Goal: Navigation & Orientation: Find specific page/section

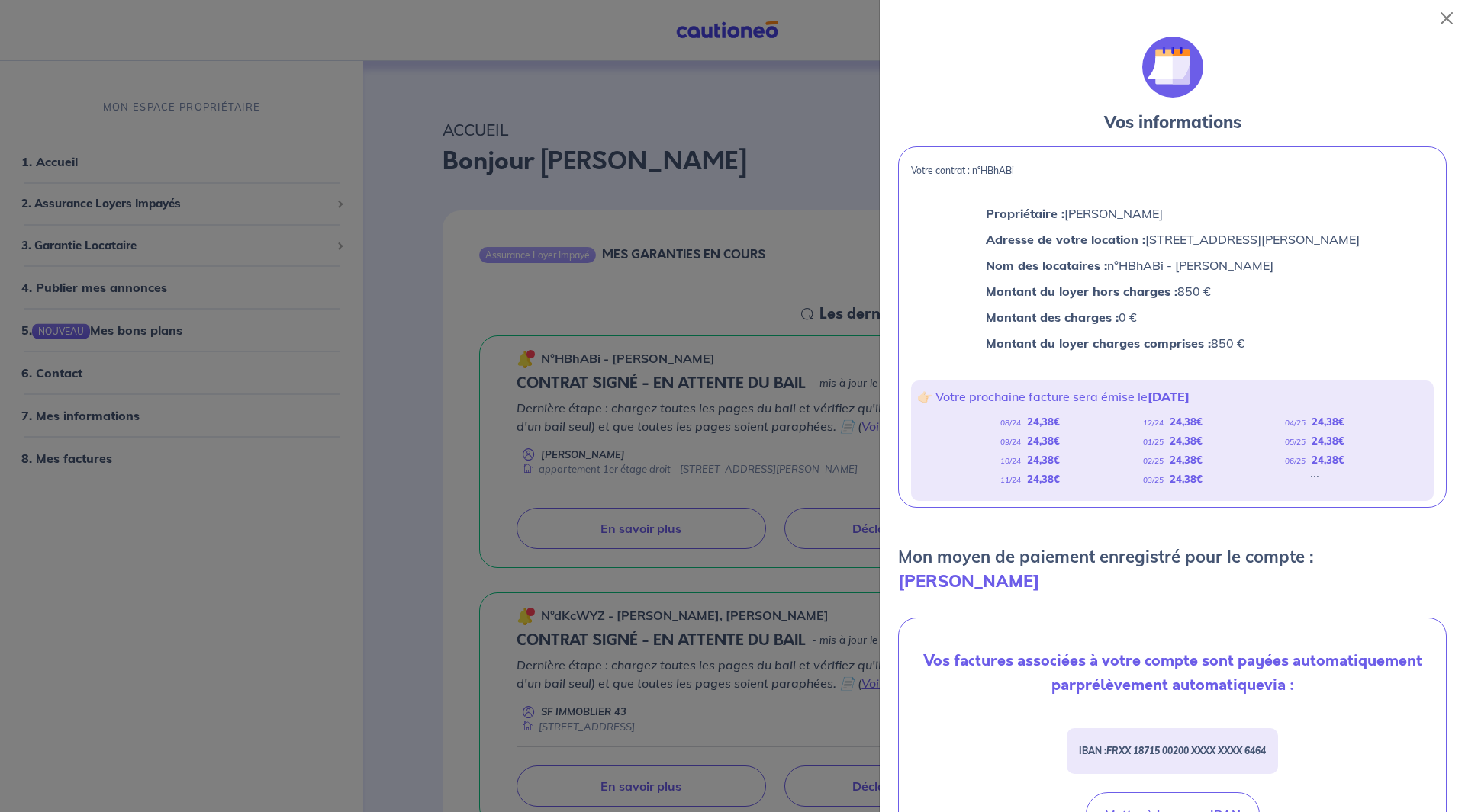
scroll to position [306, 0]
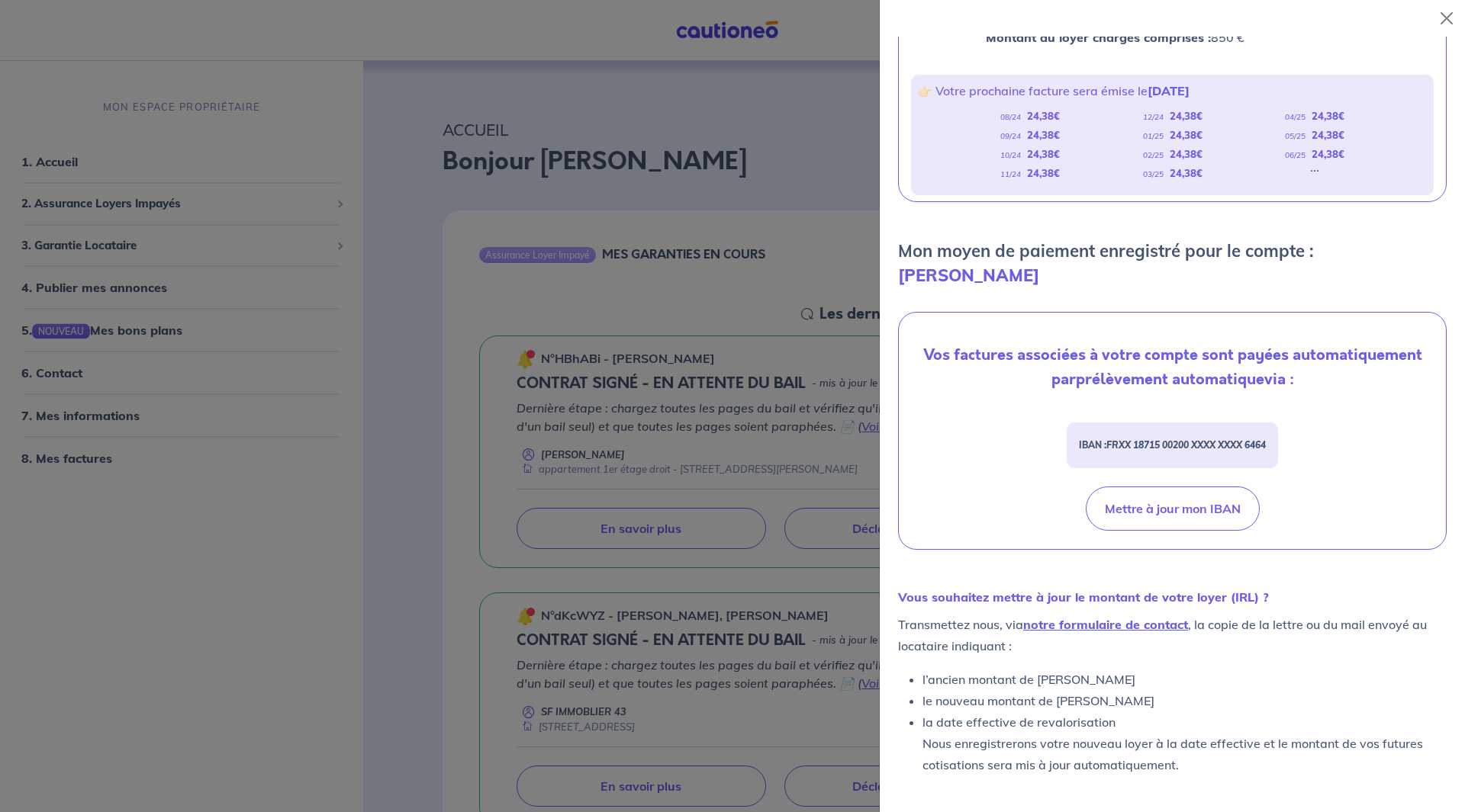
click at [296, 486] on div at bounding box center [732, 406] width 1465 height 812
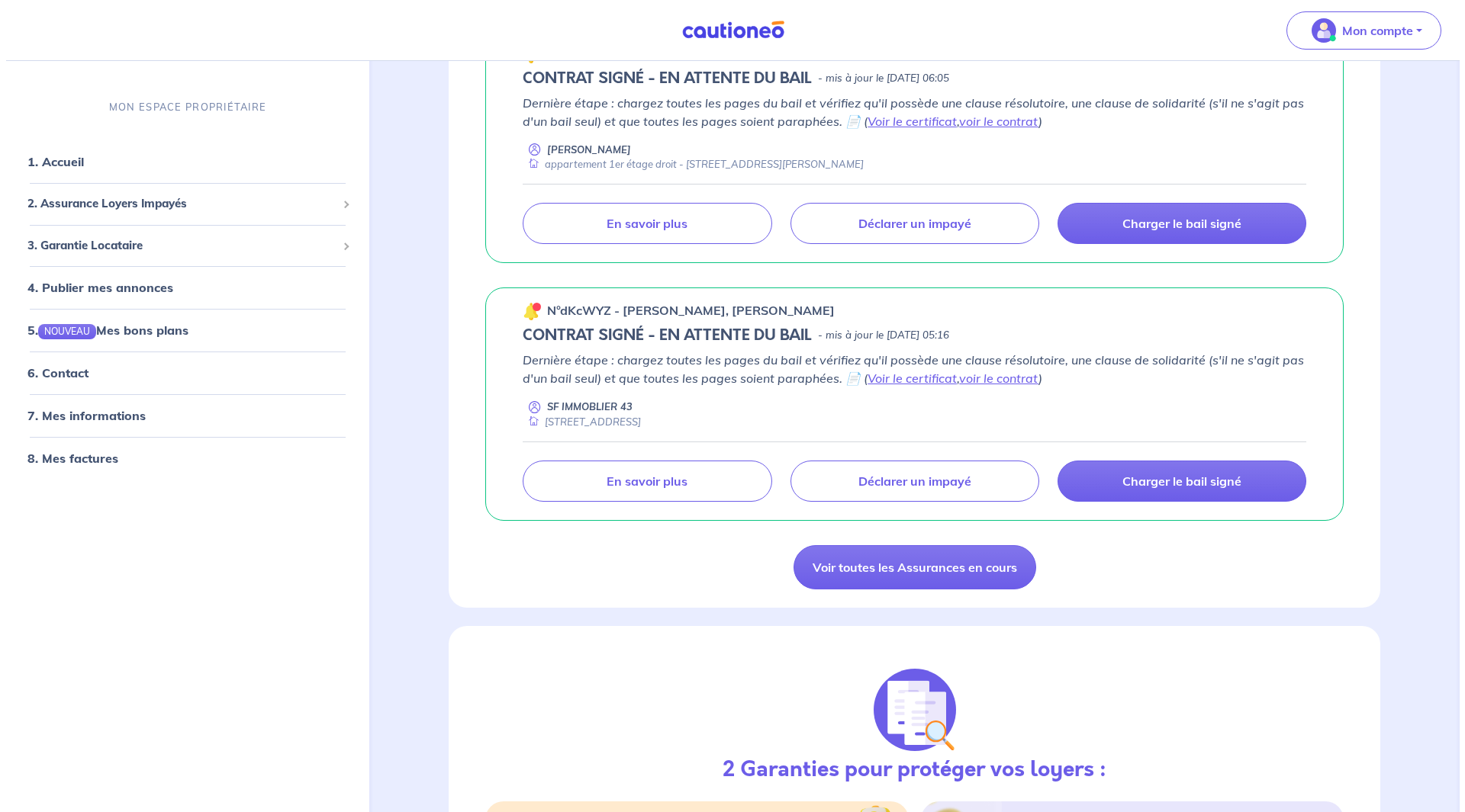
scroll to position [0, 0]
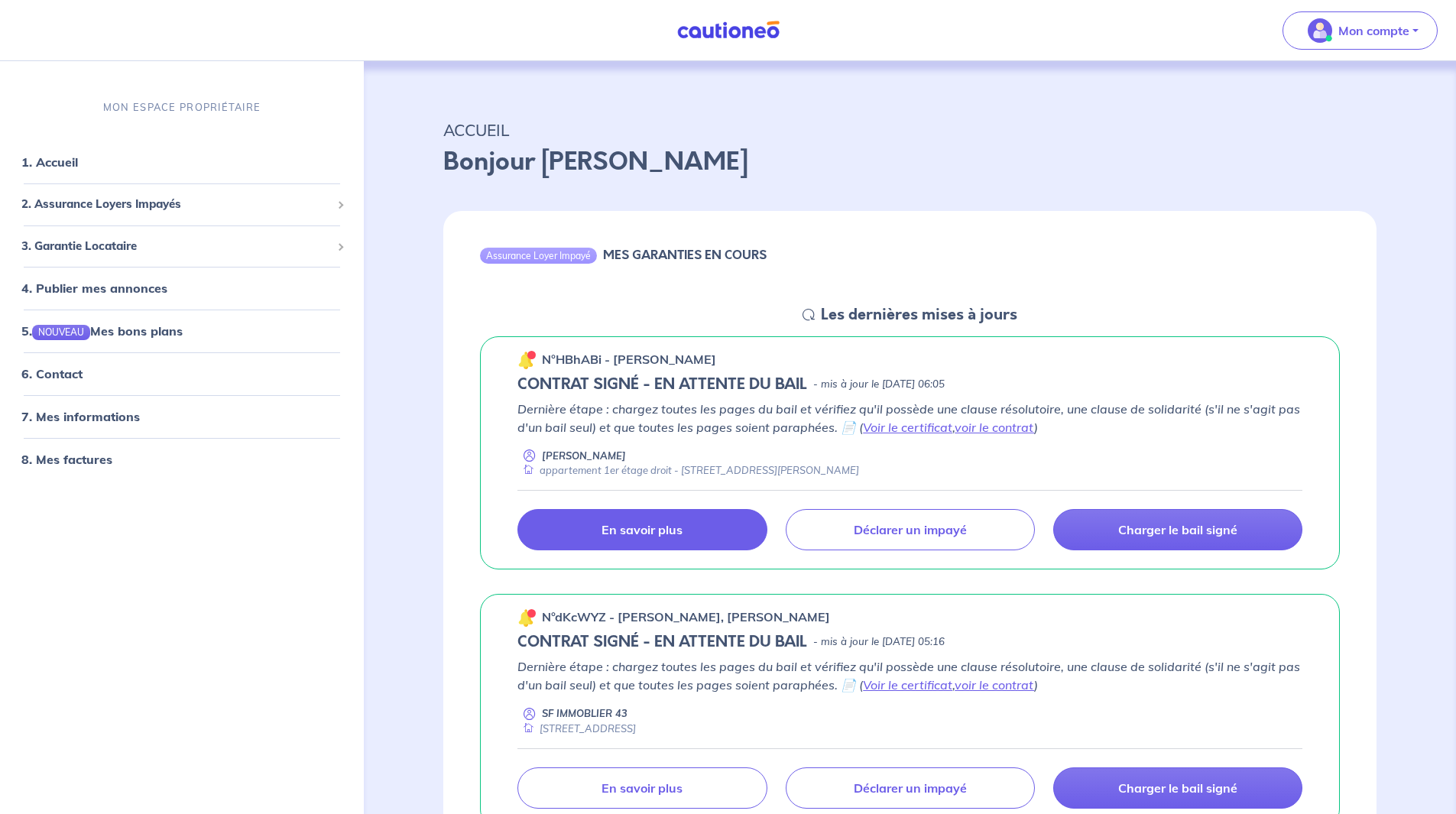
click at [675, 531] on p "En savoir plus" at bounding box center [642, 530] width 81 height 15
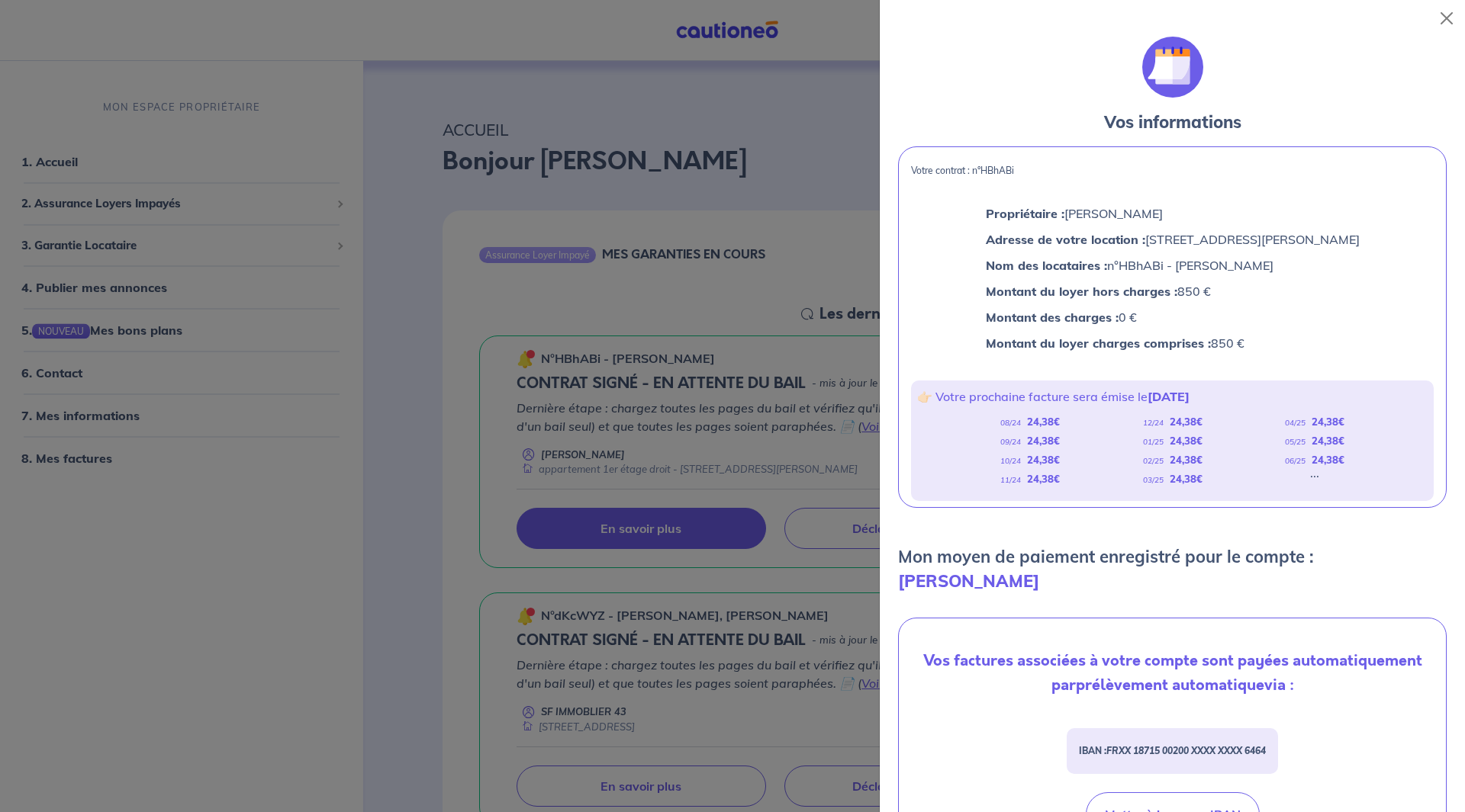
drag, startPoint x: 668, startPoint y: 404, endPoint x: 625, endPoint y: 381, distance: 48.8
click at [669, 404] on div at bounding box center [732, 406] width 1465 height 812
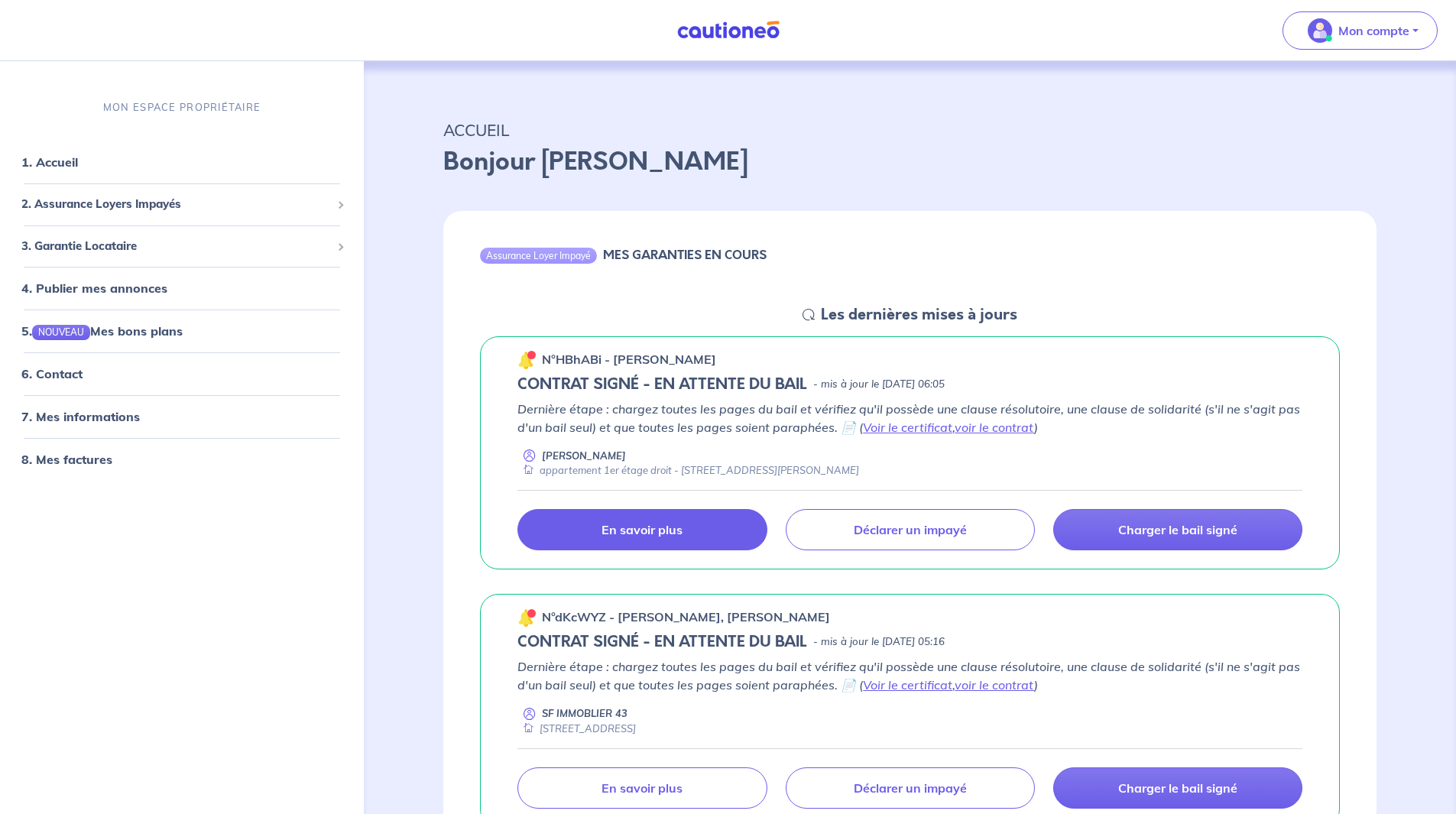
drag, startPoint x: 544, startPoint y: 359, endPoint x: 714, endPoint y: 366, distance: 170.1
click at [714, 366] on div "n°HBhABi - [PERSON_NAME]" at bounding box center [910, 359] width 785 height 20
copy p "n°HBhABi - [PERSON_NAME]"
click at [652, 542] on link "En savoir plus" at bounding box center [642, 530] width 249 height 41
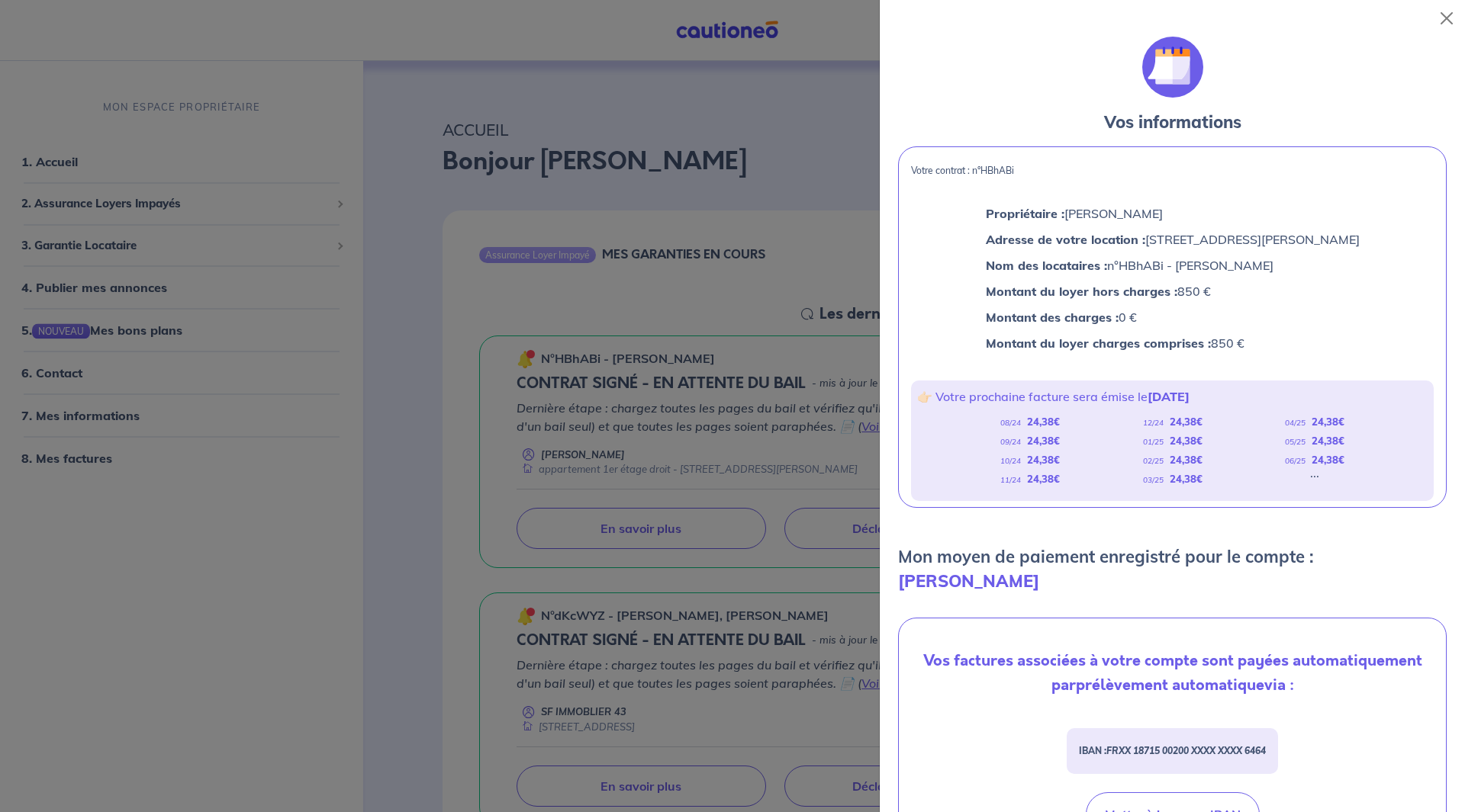
drag, startPoint x: 135, startPoint y: 632, endPoint x: 139, endPoint y: 607, distance: 25.3
click at [139, 628] on div at bounding box center [732, 406] width 1465 height 812
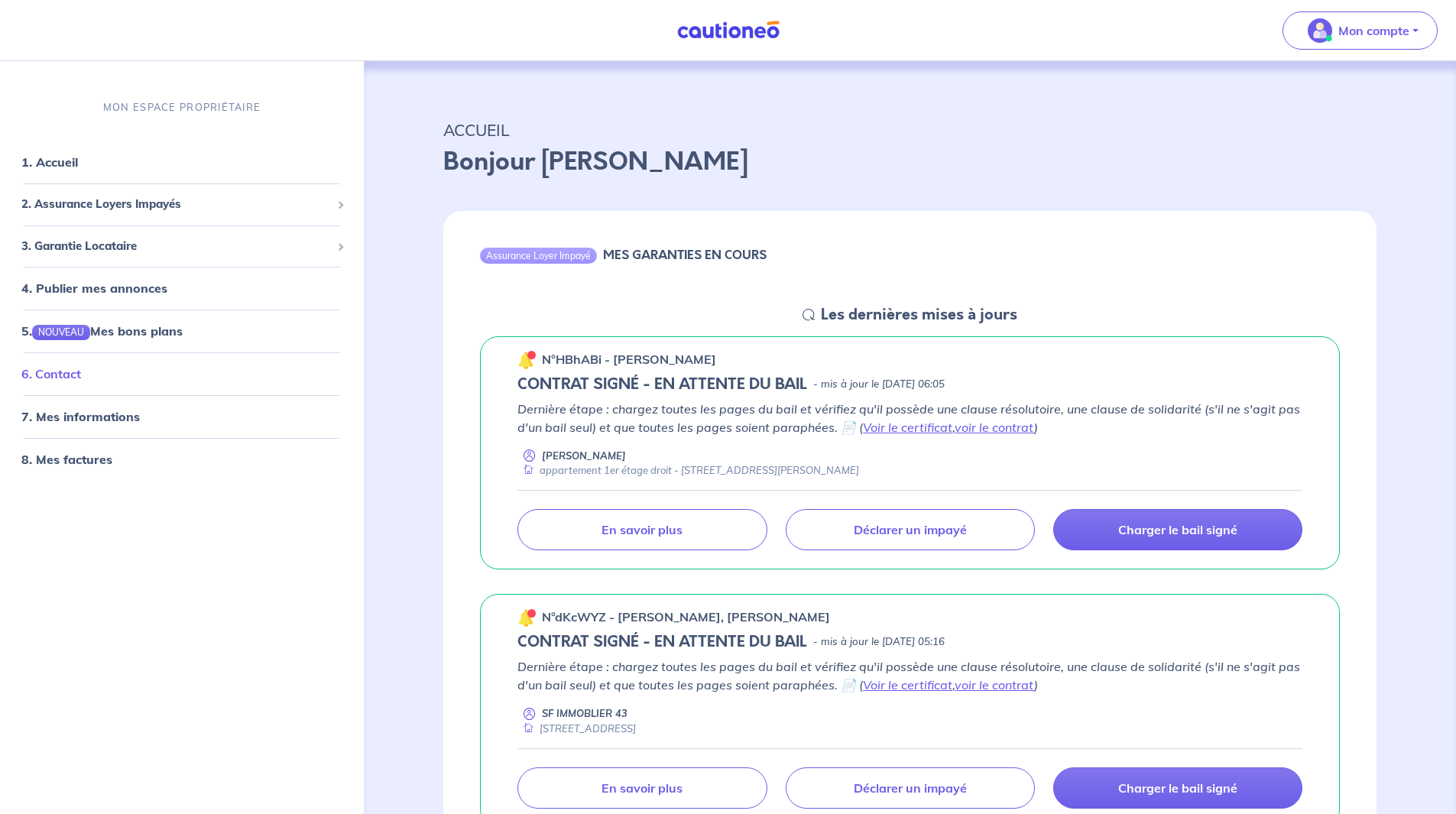
click at [67, 375] on link "6. Contact" at bounding box center [51, 373] width 60 height 15
click at [208, 255] on div "3. Garantie Locataire" at bounding box center [182, 246] width 352 height 30
